Goal: Task Accomplishment & Management: Use online tool/utility

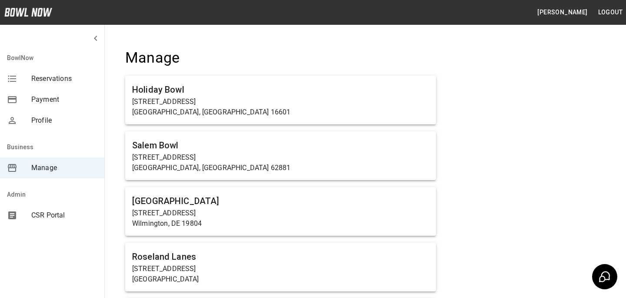
click at [96, 268] on div "BowlNow Reservations Payment Profile Business Manage Admin CSR Portal" at bounding box center [52, 149] width 105 height 298
click at [69, 236] on div "BowlNow Reservations Payment Profile Business Manage Admin CSR Portal" at bounding box center [52, 149] width 105 height 298
click at [68, 209] on div "CSR Portal" at bounding box center [52, 215] width 104 height 21
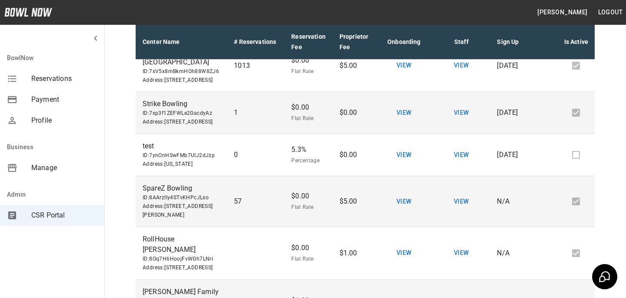
scroll to position [768, 0]
drag, startPoint x: 151, startPoint y: 154, endPoint x: 215, endPoint y: 153, distance: 63.9
click at [215, 14] on span "ID: 786dY9abBeLeGwSSJhDg" at bounding box center [181, 10] width 77 height 9
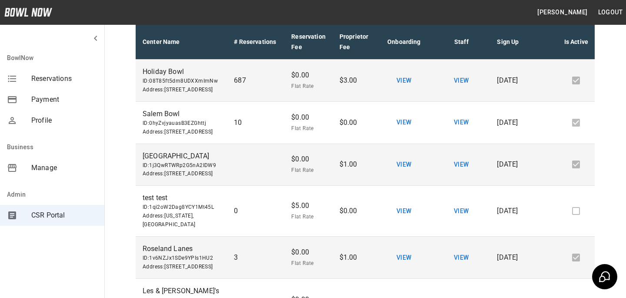
scroll to position [0, 0]
